Goal: Check status: Check status

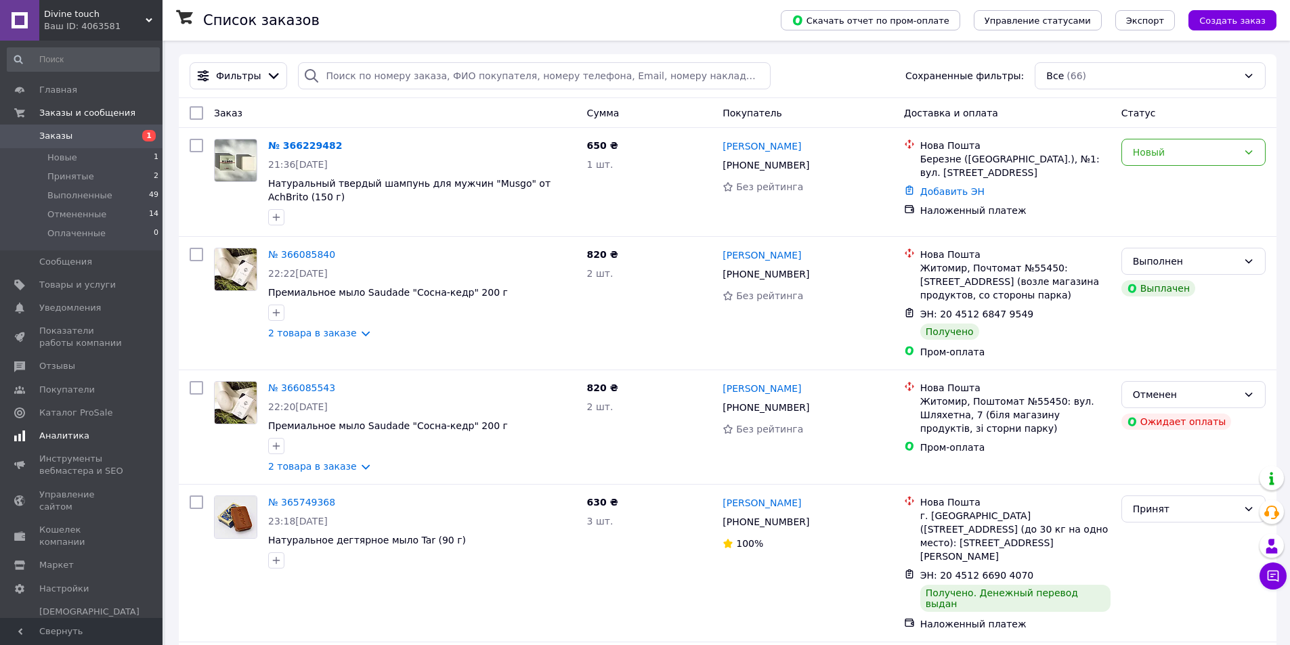
click at [83, 436] on span "Аналитика" at bounding box center [82, 436] width 86 height 12
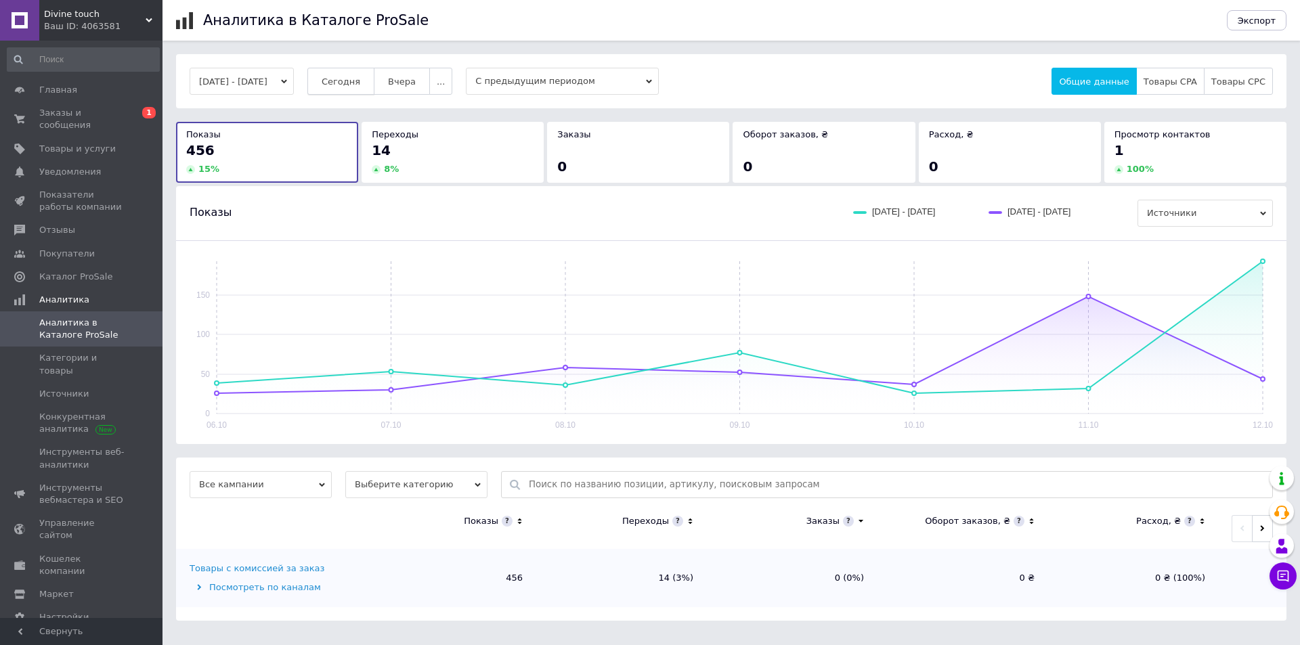
click at [358, 81] on span "Сегодня" at bounding box center [341, 81] width 39 height 10
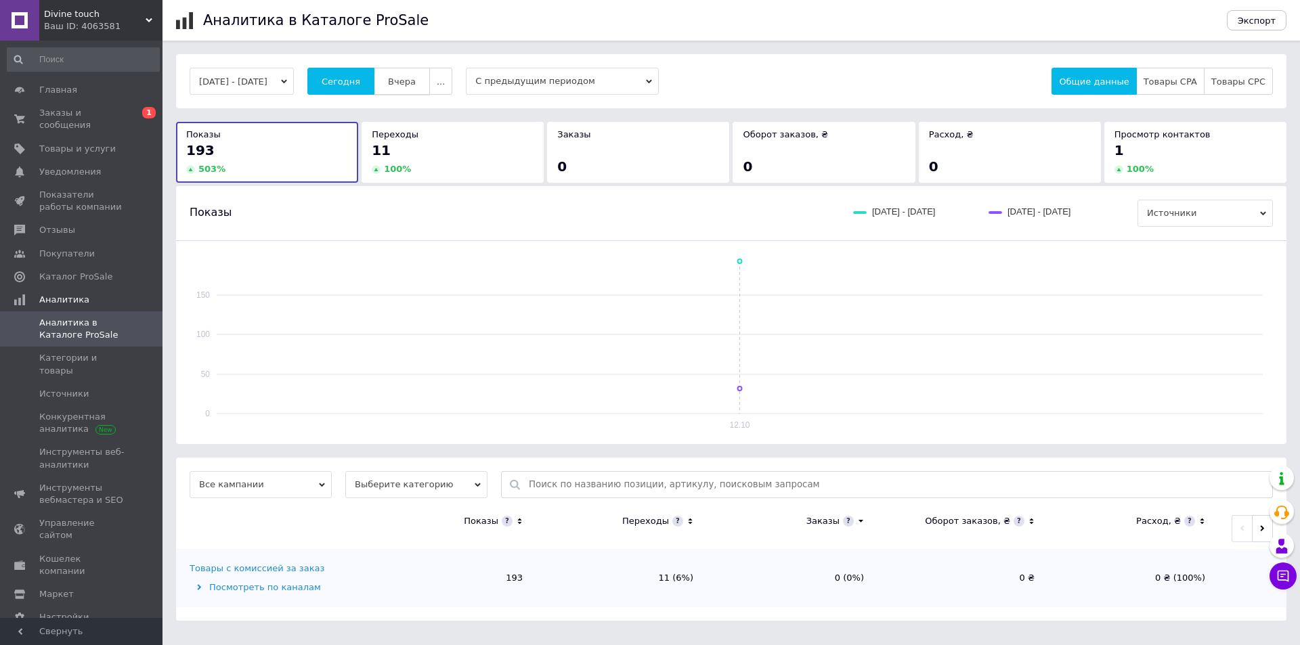
click at [416, 79] on span "Вчера" at bounding box center [402, 81] width 28 height 10
click at [351, 80] on span "Сегодня" at bounding box center [341, 81] width 39 height 10
click at [83, 109] on span "Заказы и сообщения" at bounding box center [82, 119] width 86 height 24
